Goal: Find specific page/section: Find specific page/section

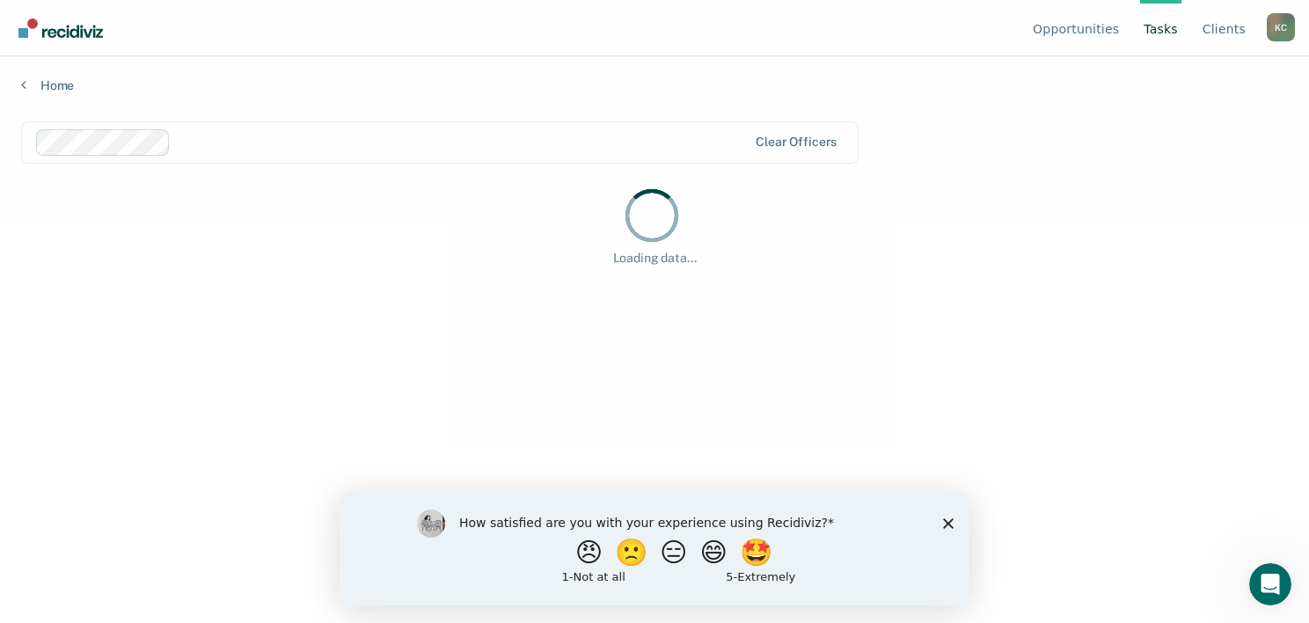
click at [965, 524] on div "How satisfied are you with your experience using Recidiviz? 😠 🙁 😑 😄 🤩 1 - Not a…" at bounding box center [655, 547] width 630 height 113
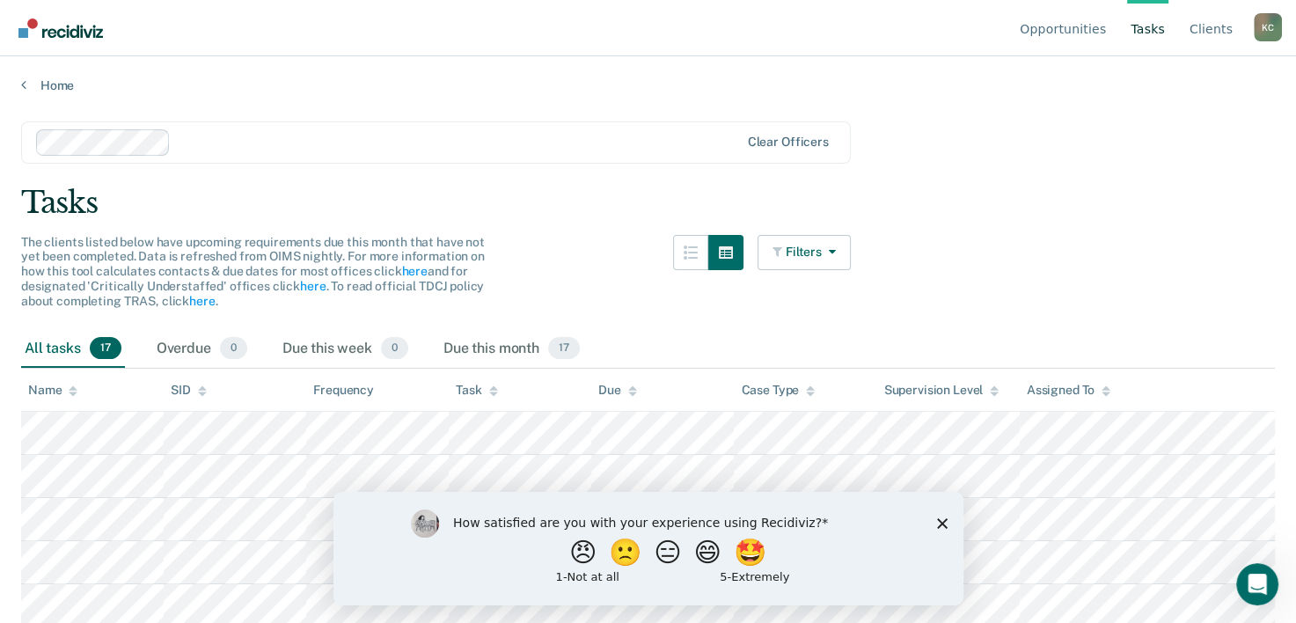
click at [931, 522] on div "How satisfied are you with your experience using Recidiviz? 😠 🙁 😑 😄 🤩 1 - Not a…" at bounding box center [647, 547] width 630 height 113
click at [946, 524] on icon "Close survey" at bounding box center [941, 522] width 11 height 11
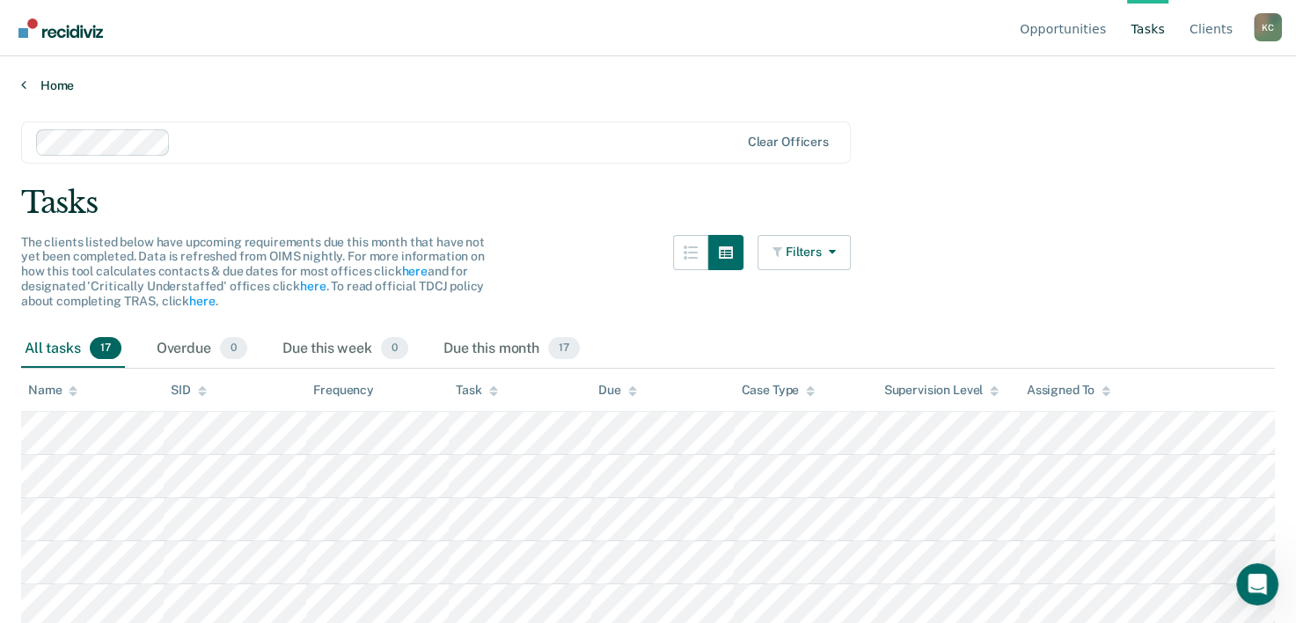
click at [43, 91] on link "Home" at bounding box center [647, 85] width 1253 height 16
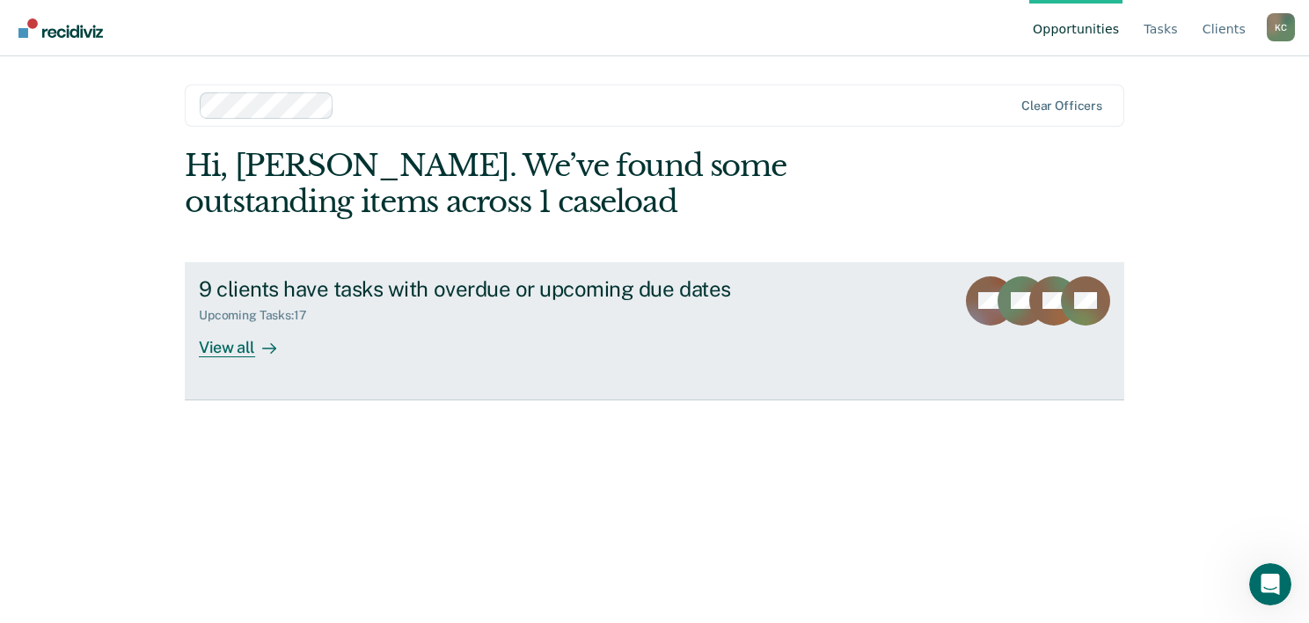
click at [222, 352] on div "View all" at bounding box center [248, 340] width 99 height 34
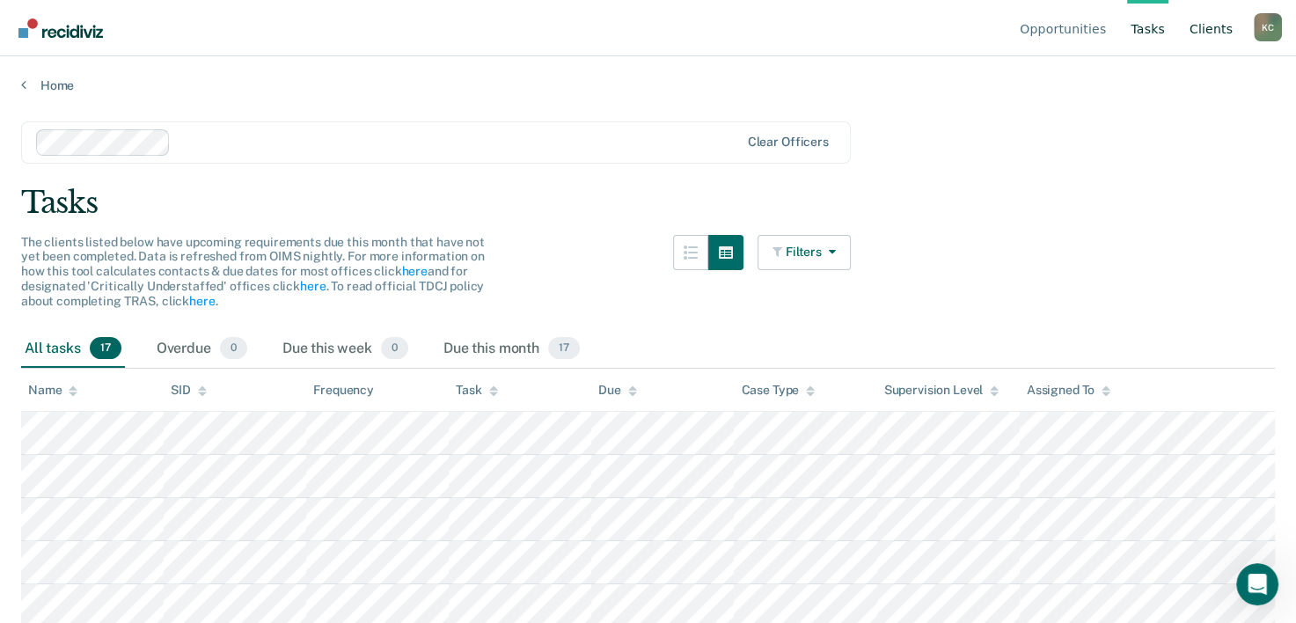
click at [1208, 26] on link "Client s" at bounding box center [1211, 28] width 50 height 56
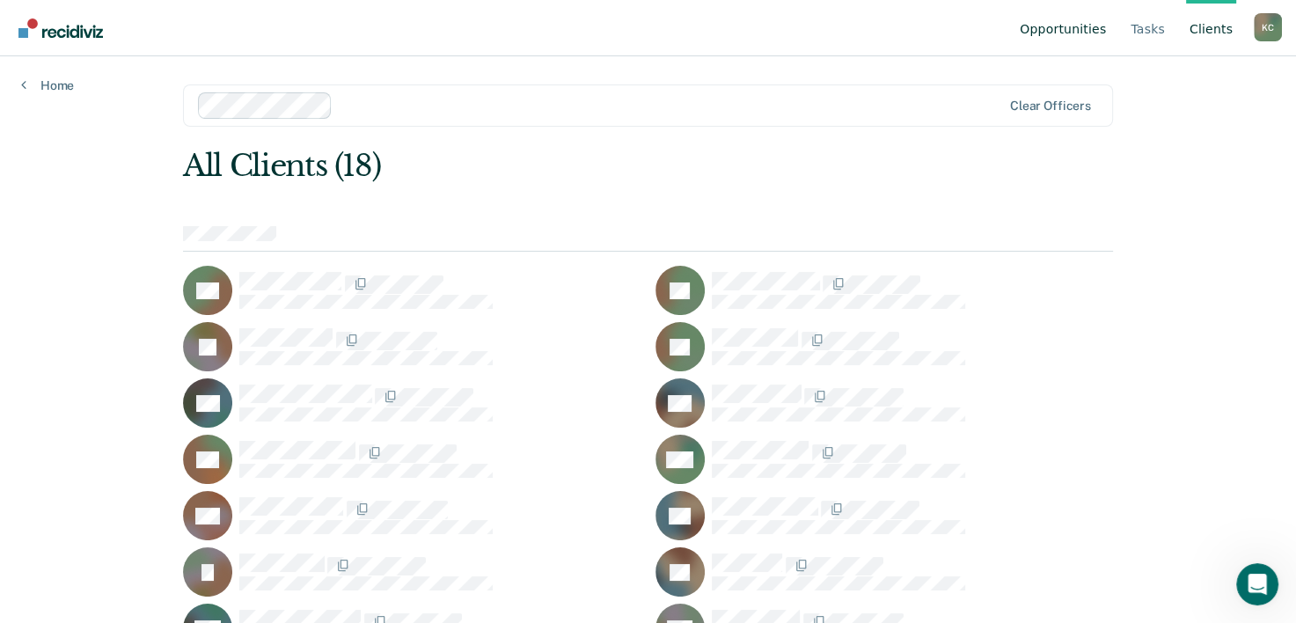
click at [1077, 33] on link "Opportunities" at bounding box center [1062, 28] width 93 height 56
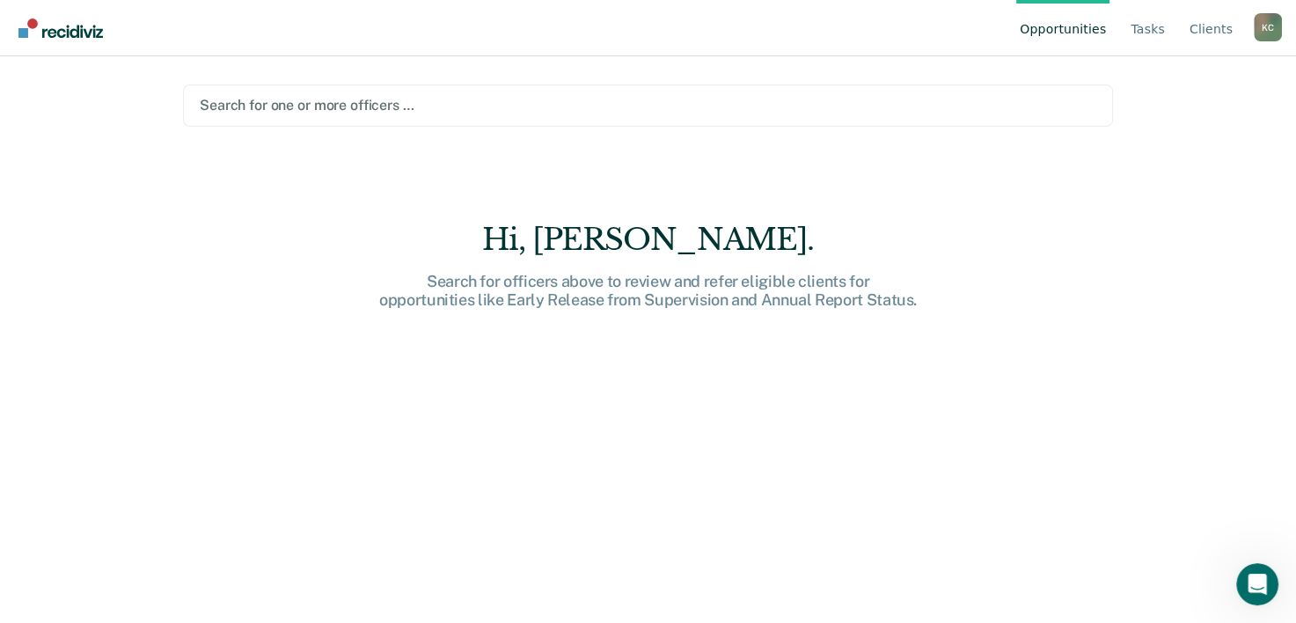
click at [72, 22] on img "Go to Recidiviz Home" at bounding box center [60, 27] width 84 height 19
click at [310, 125] on div "Search for one or more officers …" at bounding box center [648, 105] width 930 height 42
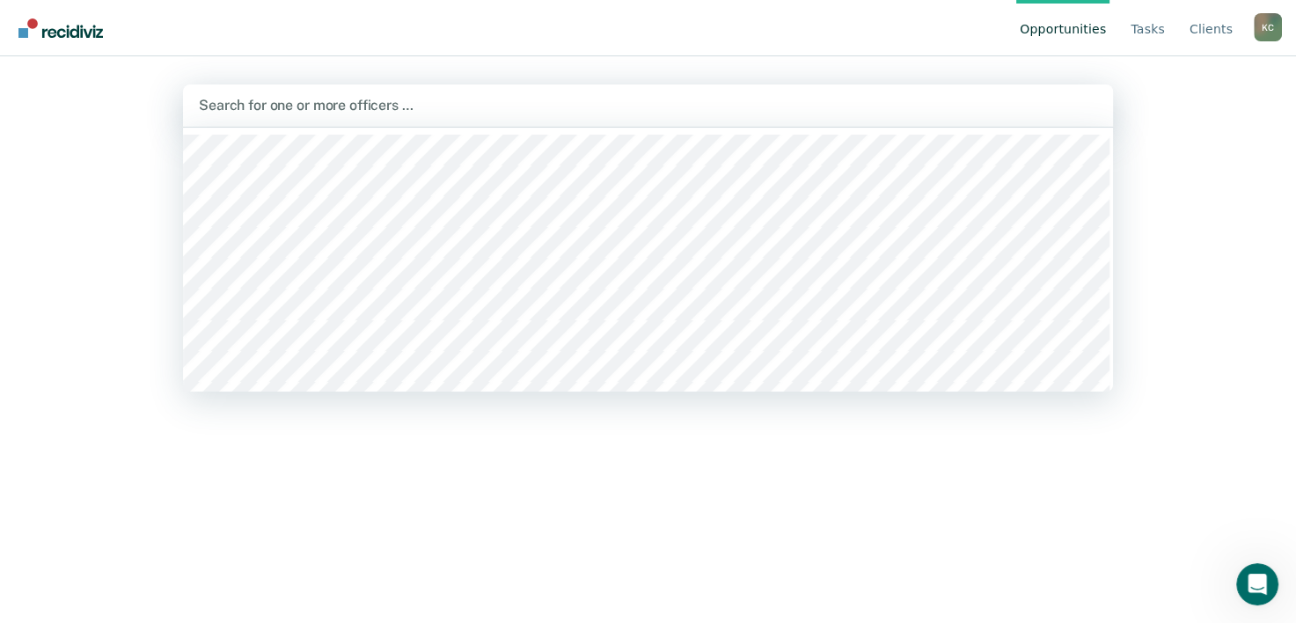
click at [320, 113] on div at bounding box center [648, 105] width 898 height 20
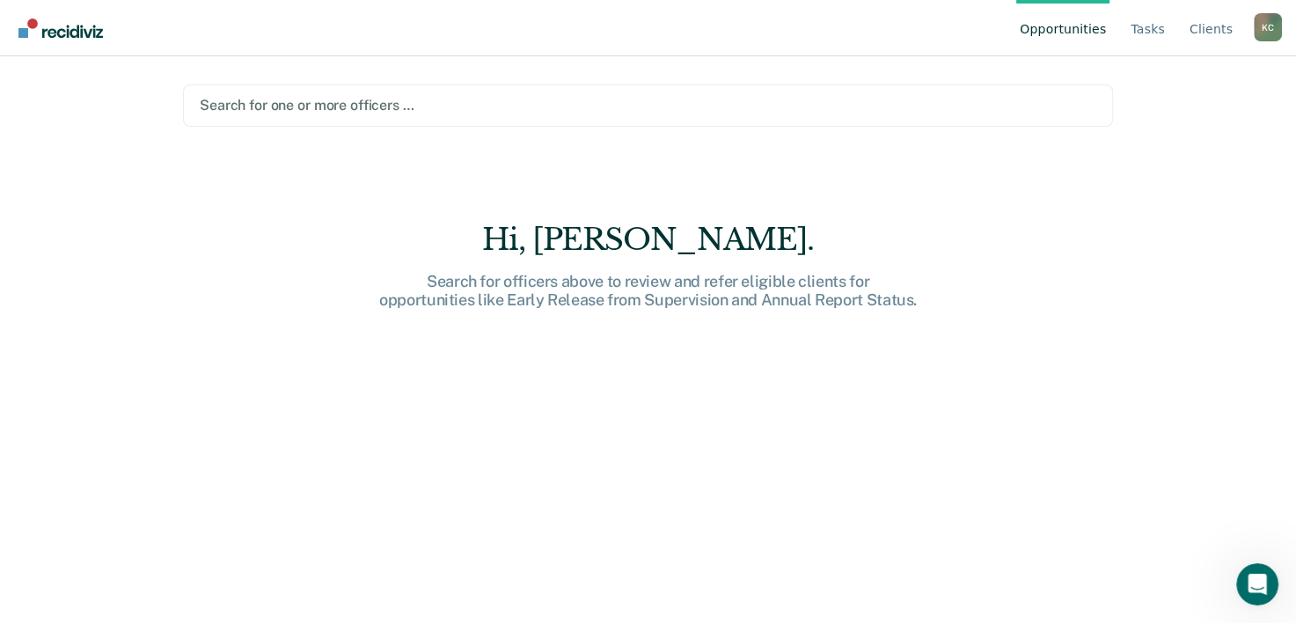
click at [327, 110] on div at bounding box center [648, 105] width 896 height 20
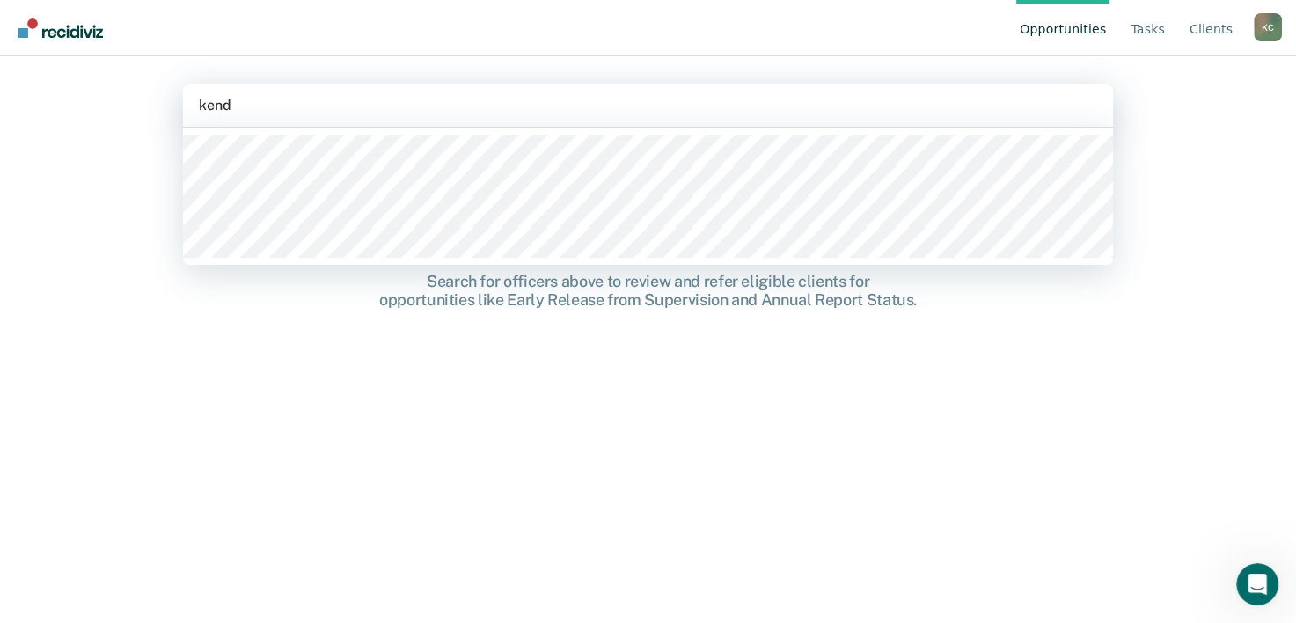
type input "[PERSON_NAME]"
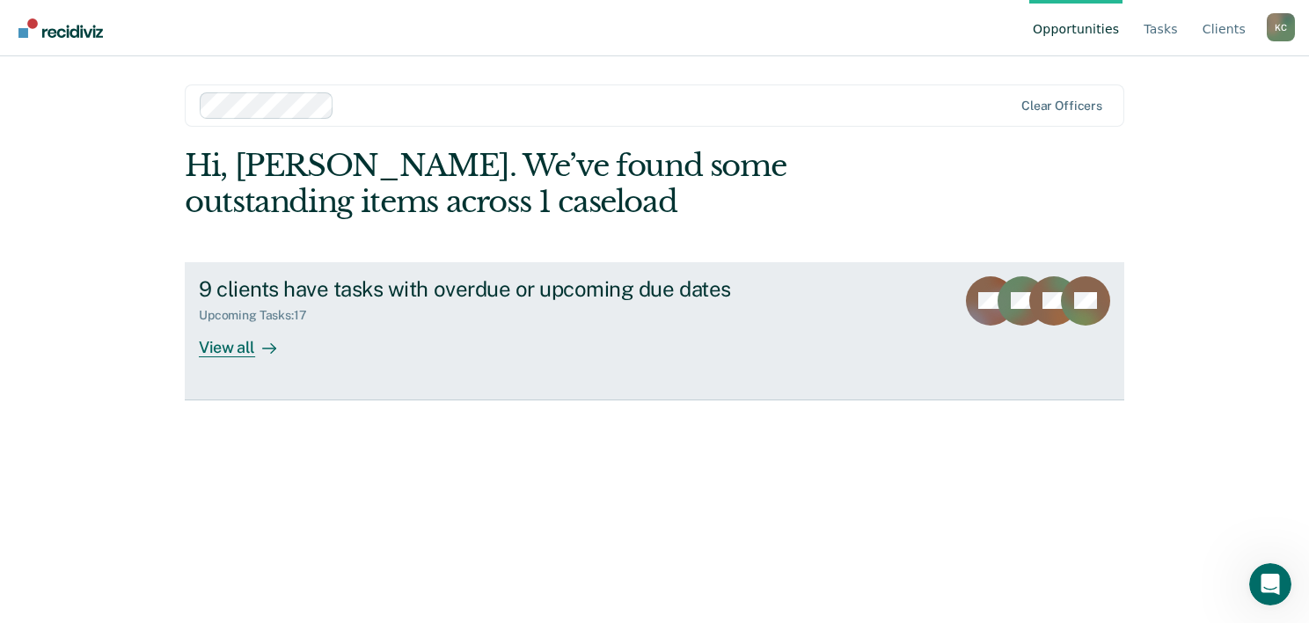
click at [257, 335] on div "View all" at bounding box center [248, 340] width 99 height 34
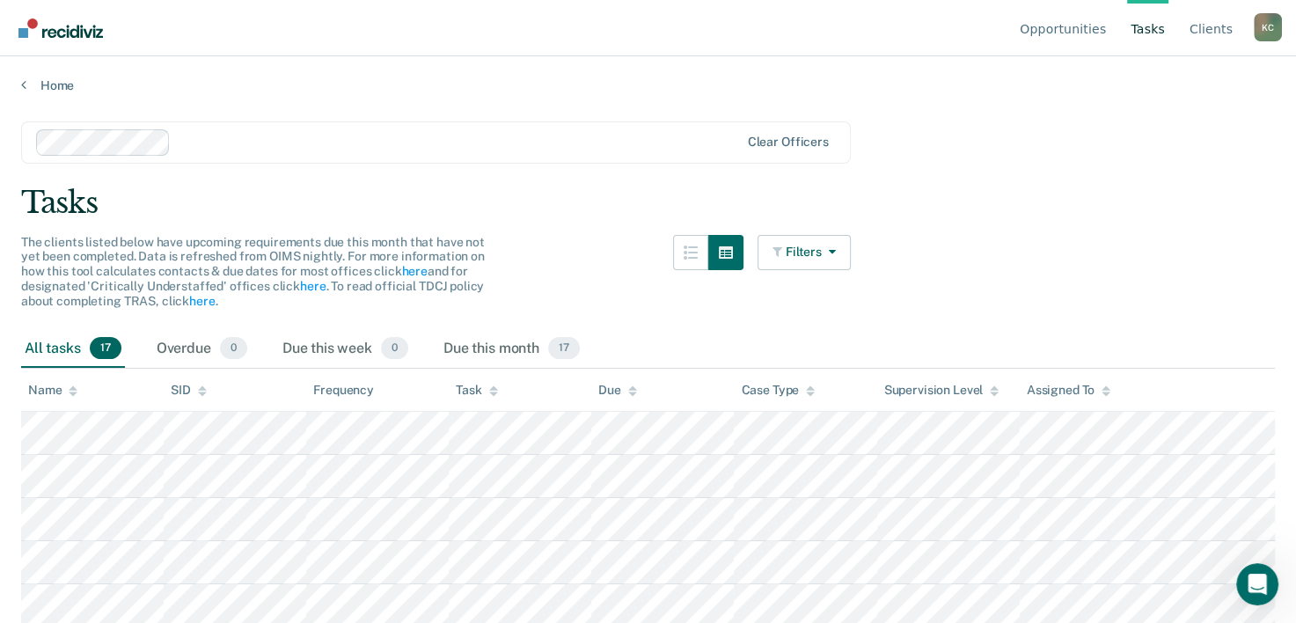
scroll to position [176, 0]
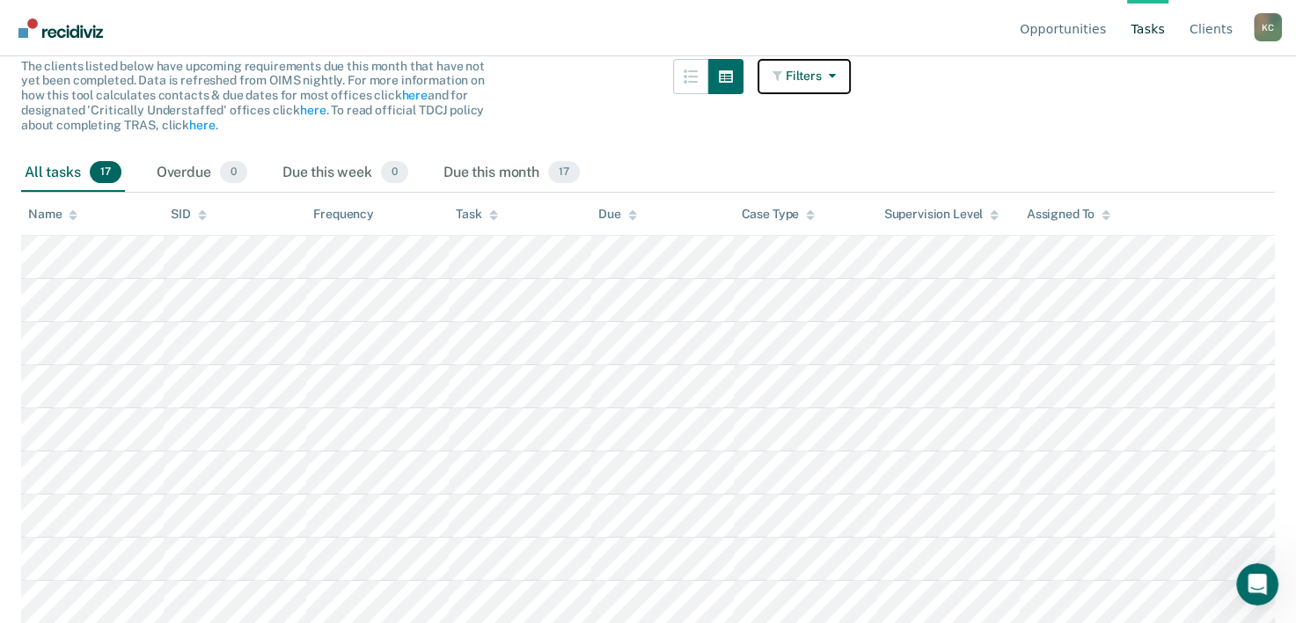
click at [785, 71] on button "Filters" at bounding box center [803, 76] width 93 height 35
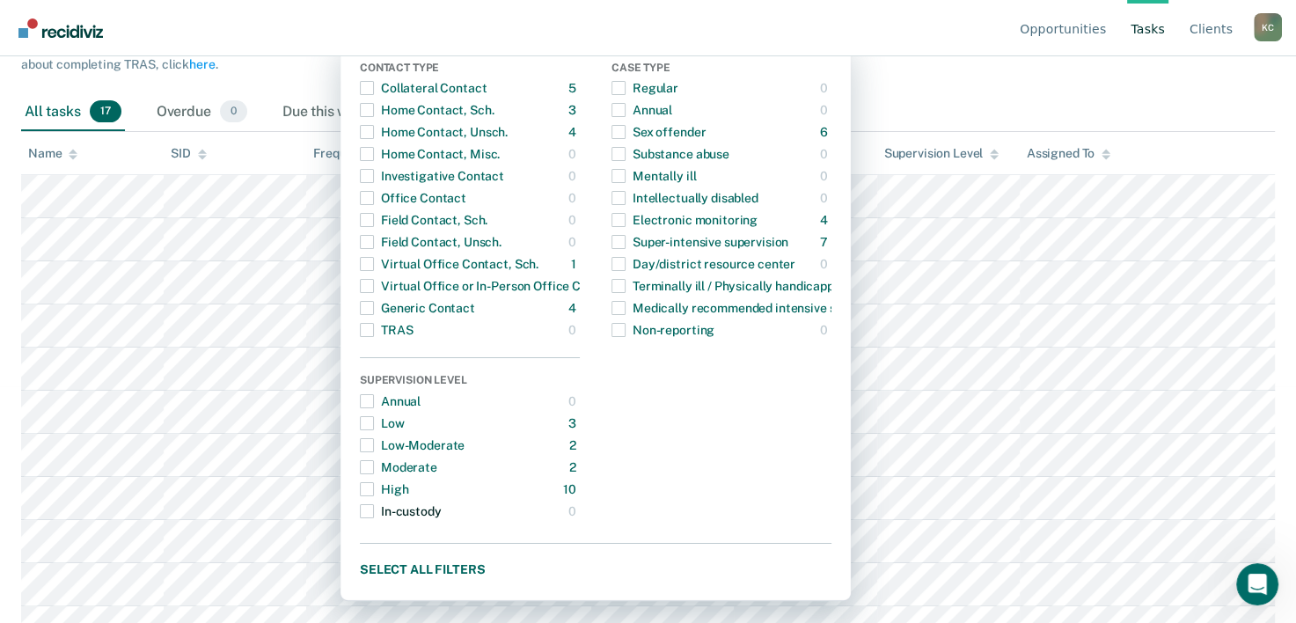
scroll to position [352, 0]
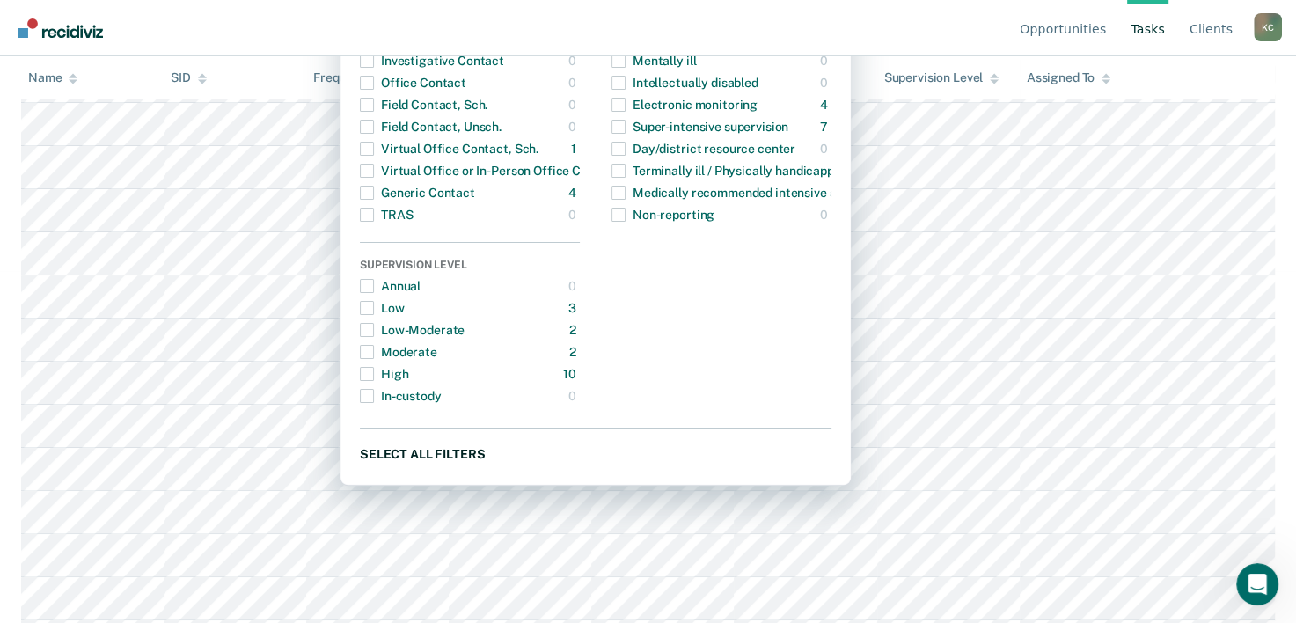
click at [405, 459] on button "Select all filters" at bounding box center [595, 453] width 471 height 22
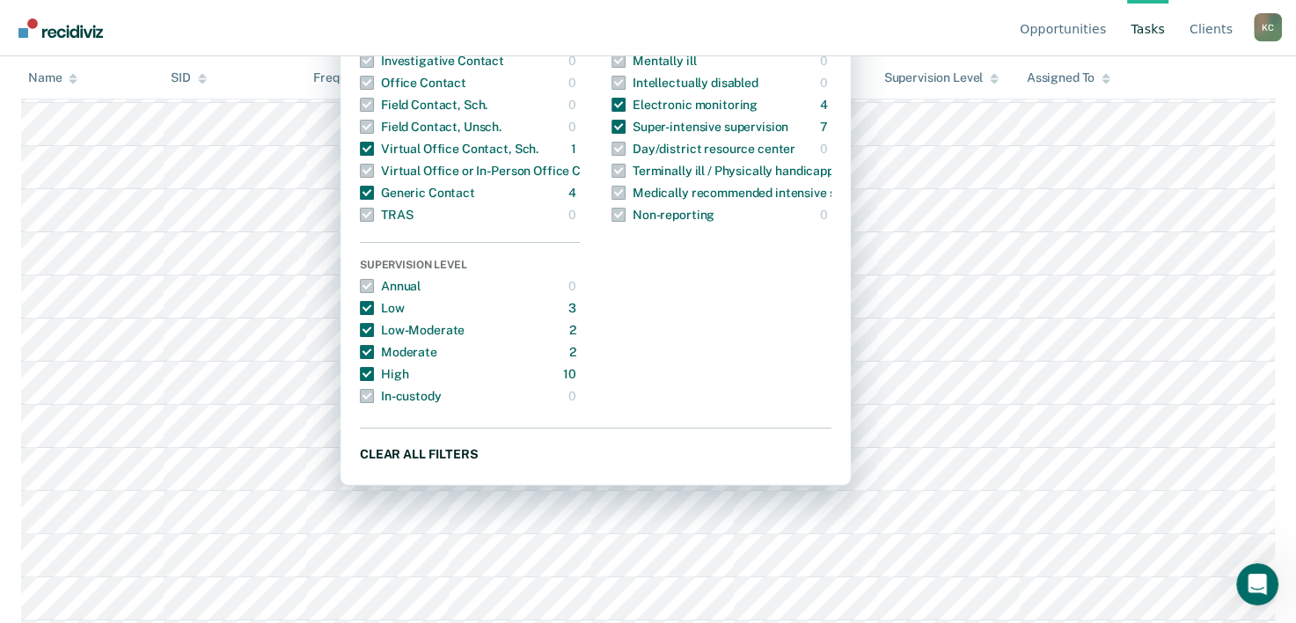
click at [405, 459] on button "Clear all filters" at bounding box center [595, 453] width 471 height 22
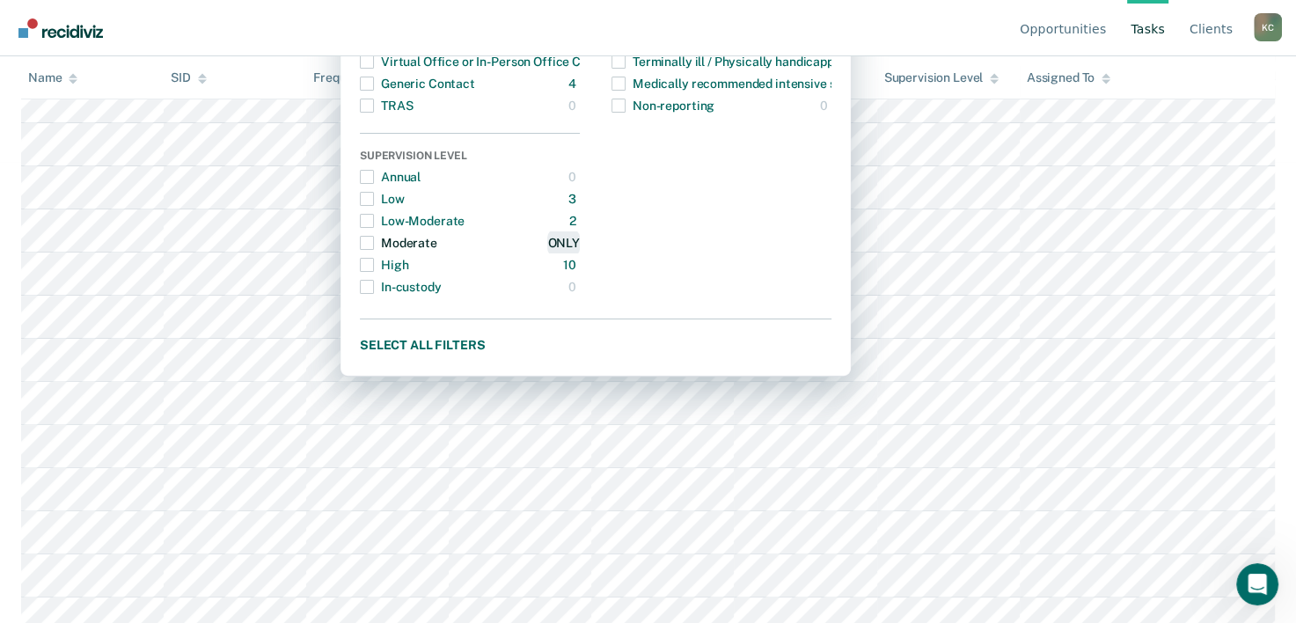
scroll to position [395, 0]
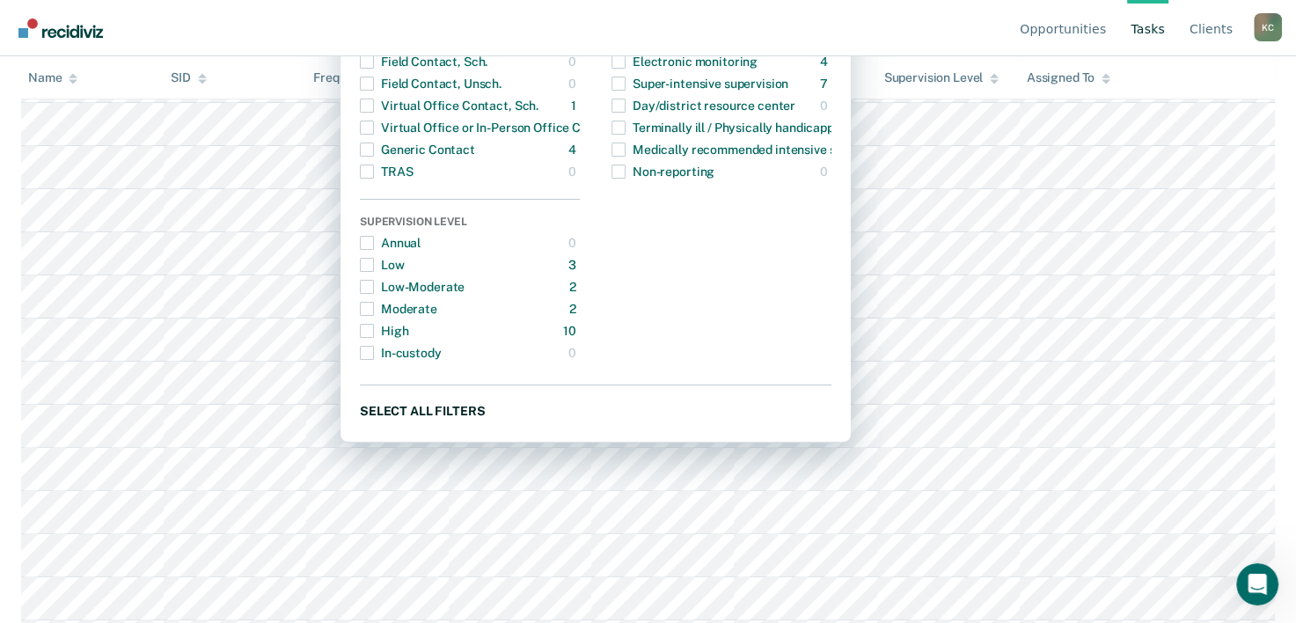
click at [454, 411] on button "Select all filters" at bounding box center [595, 410] width 471 height 22
click at [453, 405] on button "Clear all filters" at bounding box center [595, 410] width 471 height 22
